Goal: Information Seeking & Learning: Learn about a topic

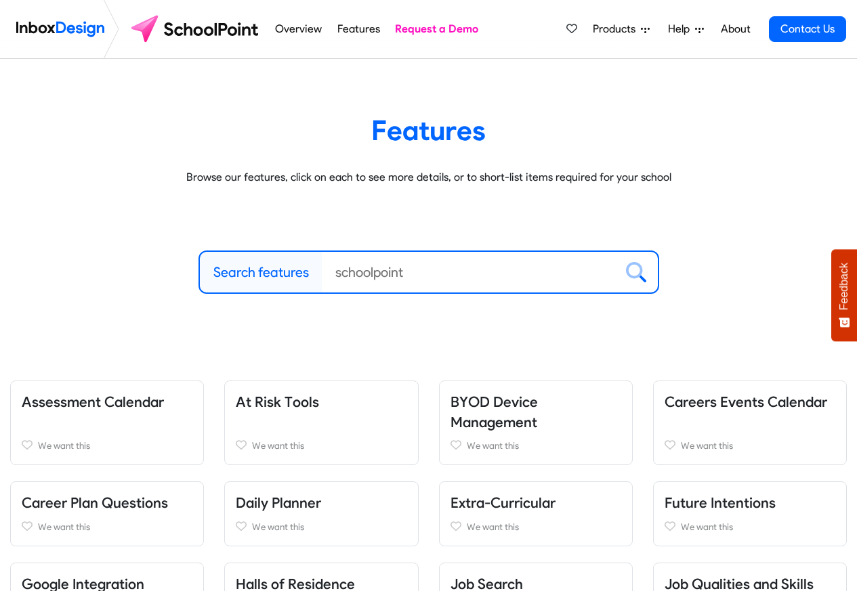
click at [622, 341] on div "Search features Clear Browse all Features" at bounding box center [428, 272] width 857 height 152
click at [621, 29] on span "Products" at bounding box center [617, 29] width 48 height 16
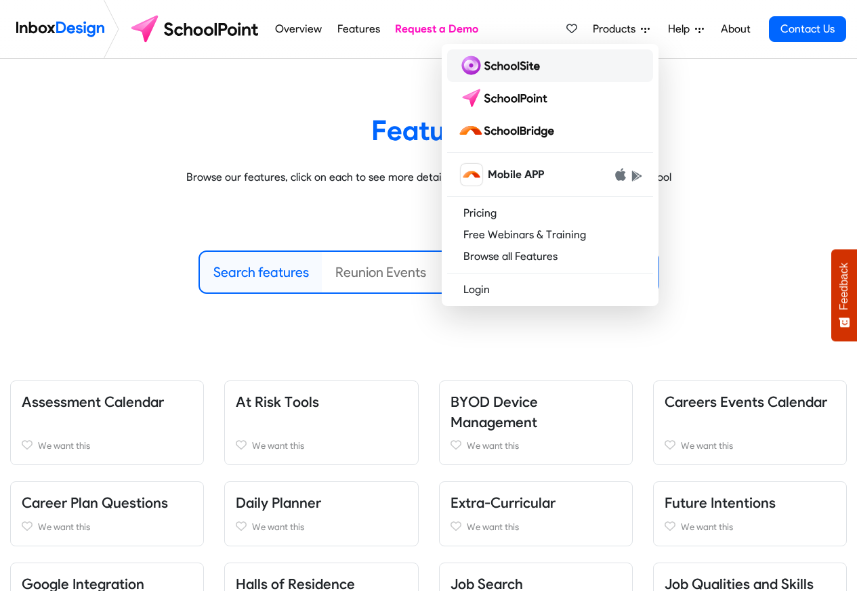
click at [490, 64] on img at bounding box center [501, 66] width 87 height 22
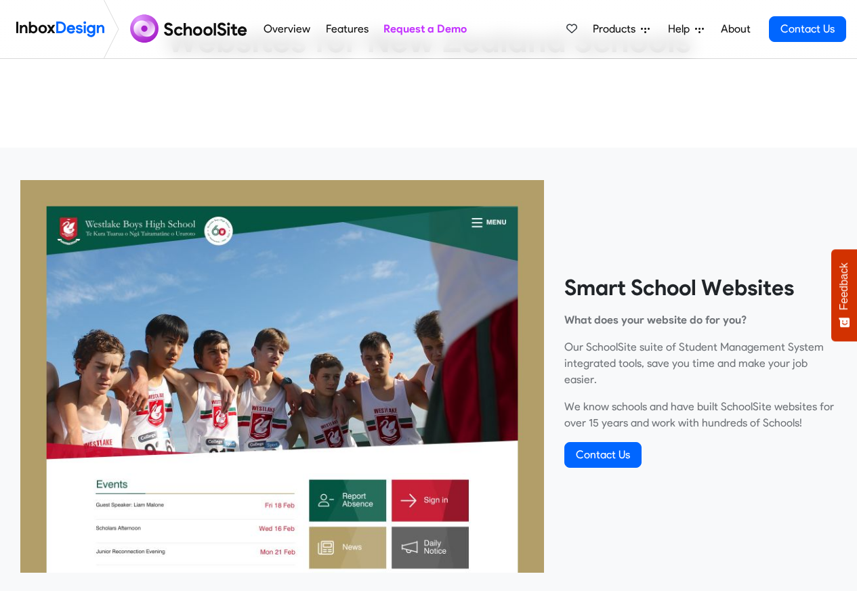
scroll to position [325, 0]
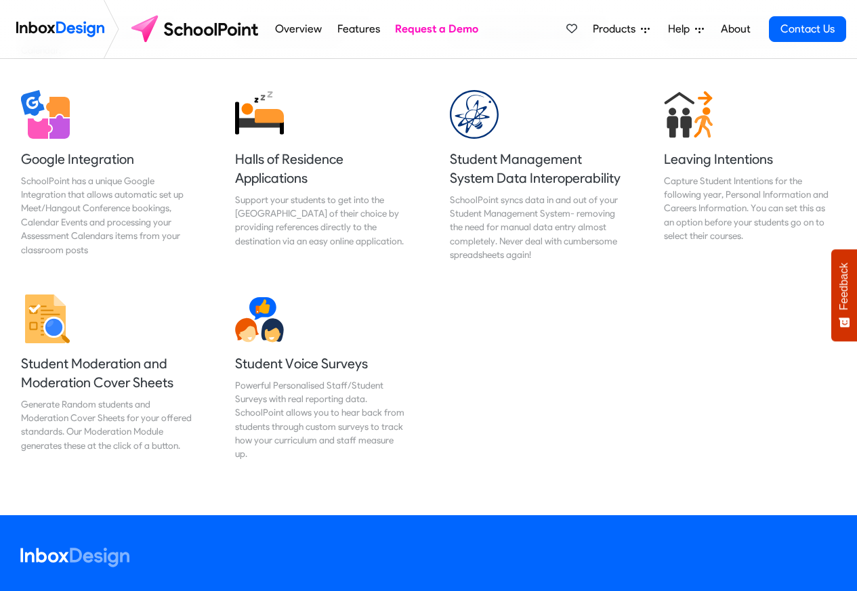
scroll to position [1626, 0]
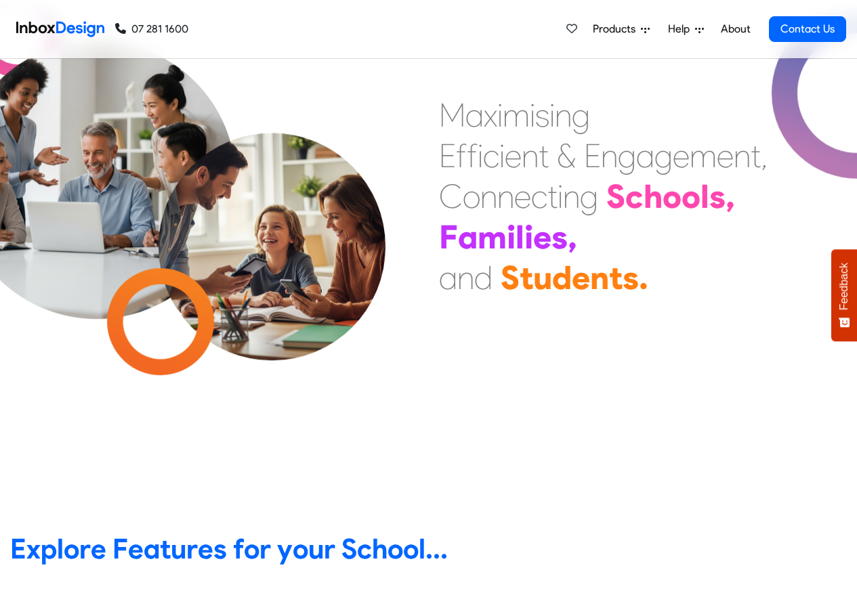
scroll to position [163, 0]
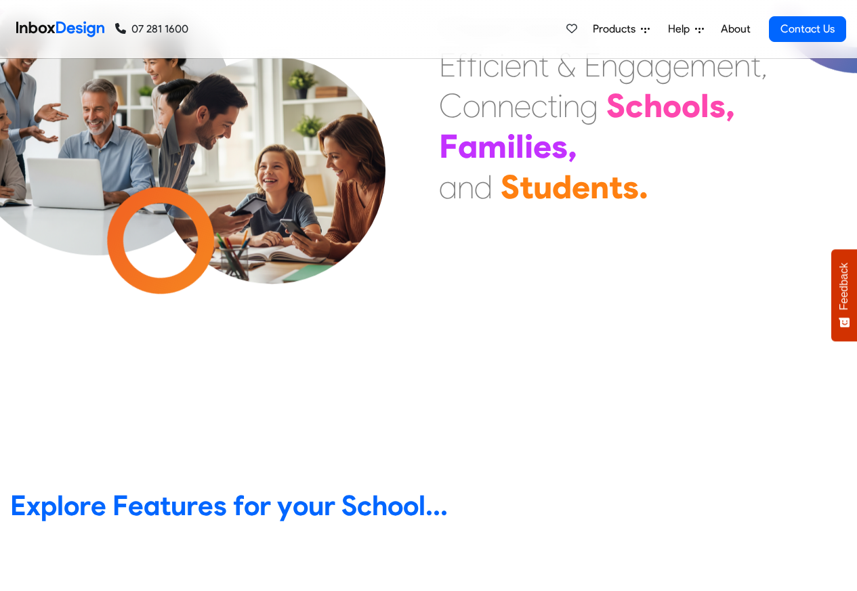
click at [620, 2] on div "Products Mobile APP Pricing Free Webinars & Training Browse all Features Login …" at bounding box center [703, 29] width 286 height 58
click at [489, 131] on div "m" at bounding box center [492, 146] width 29 height 41
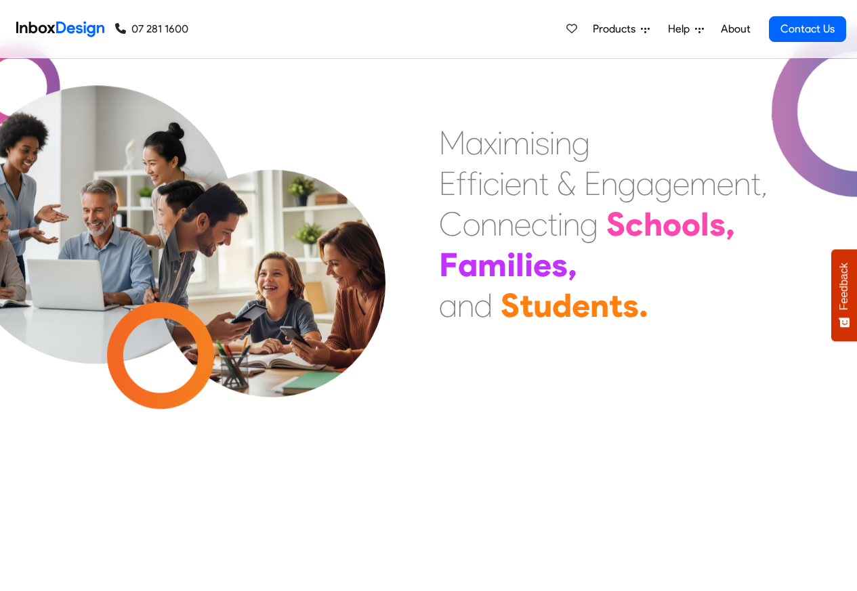
scroll to position [0, 0]
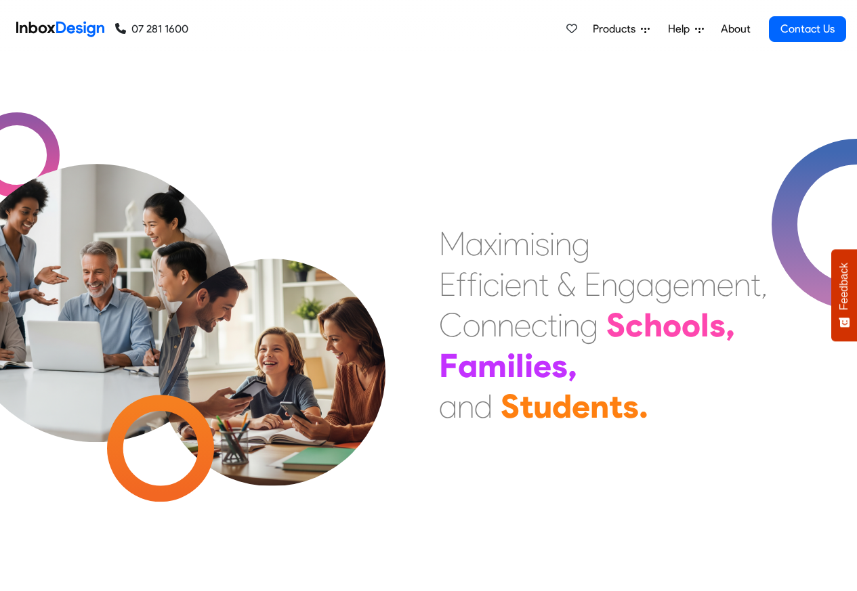
click at [629, 0] on div "Products Mobile APP Pricing Free Webinars & Training Browse all Features Login …" at bounding box center [703, 29] width 286 height 58
click at [490, 133] on div "M a x i m i s i n g E f f i c i e n t & E n g a g e m e n t , C o n n e c t i n…" at bounding box center [428, 325] width 857 height 532
click at [617, 35] on span "Products" at bounding box center [617, 29] width 48 height 16
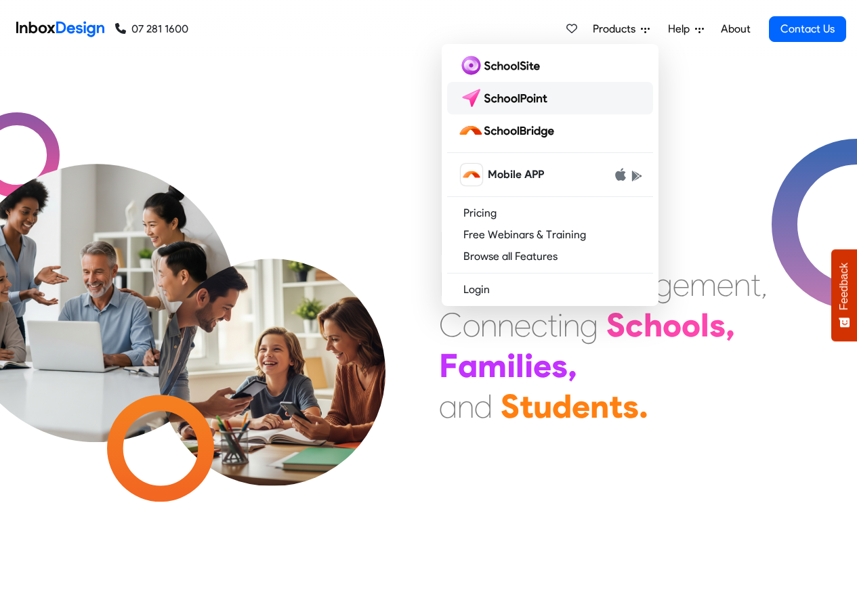
click at [490, 102] on img at bounding box center [506, 98] width 96 height 22
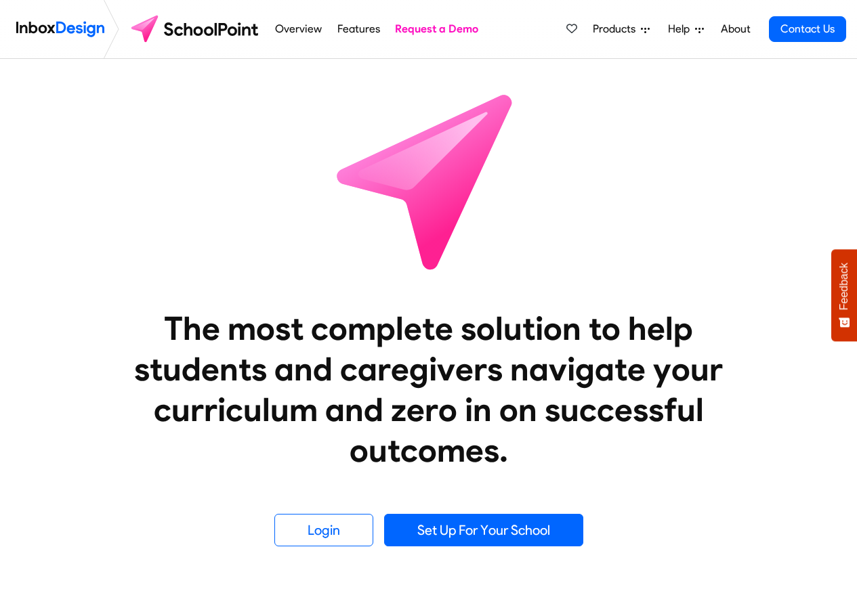
click at [619, 3] on div "Products Mobile APP Pricing Free Webinars & Training Browse all Features Login …" at bounding box center [703, 29] width 286 height 58
click at [484, 129] on img at bounding box center [429, 181] width 244 height 244
